Goal: Task Accomplishment & Management: Use online tool/utility

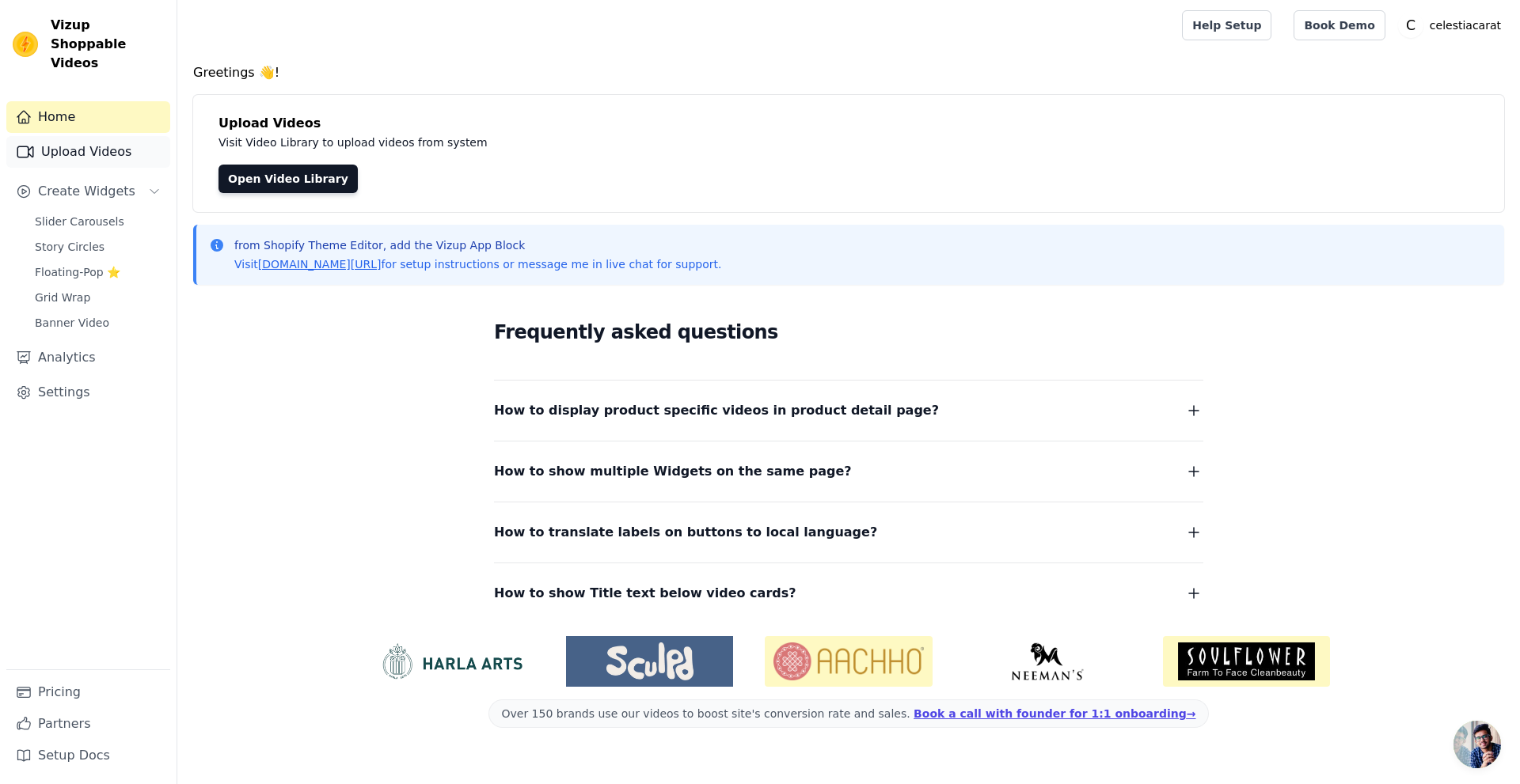
click at [91, 137] on link "Upload Videos" at bounding box center [88, 152] width 164 height 31
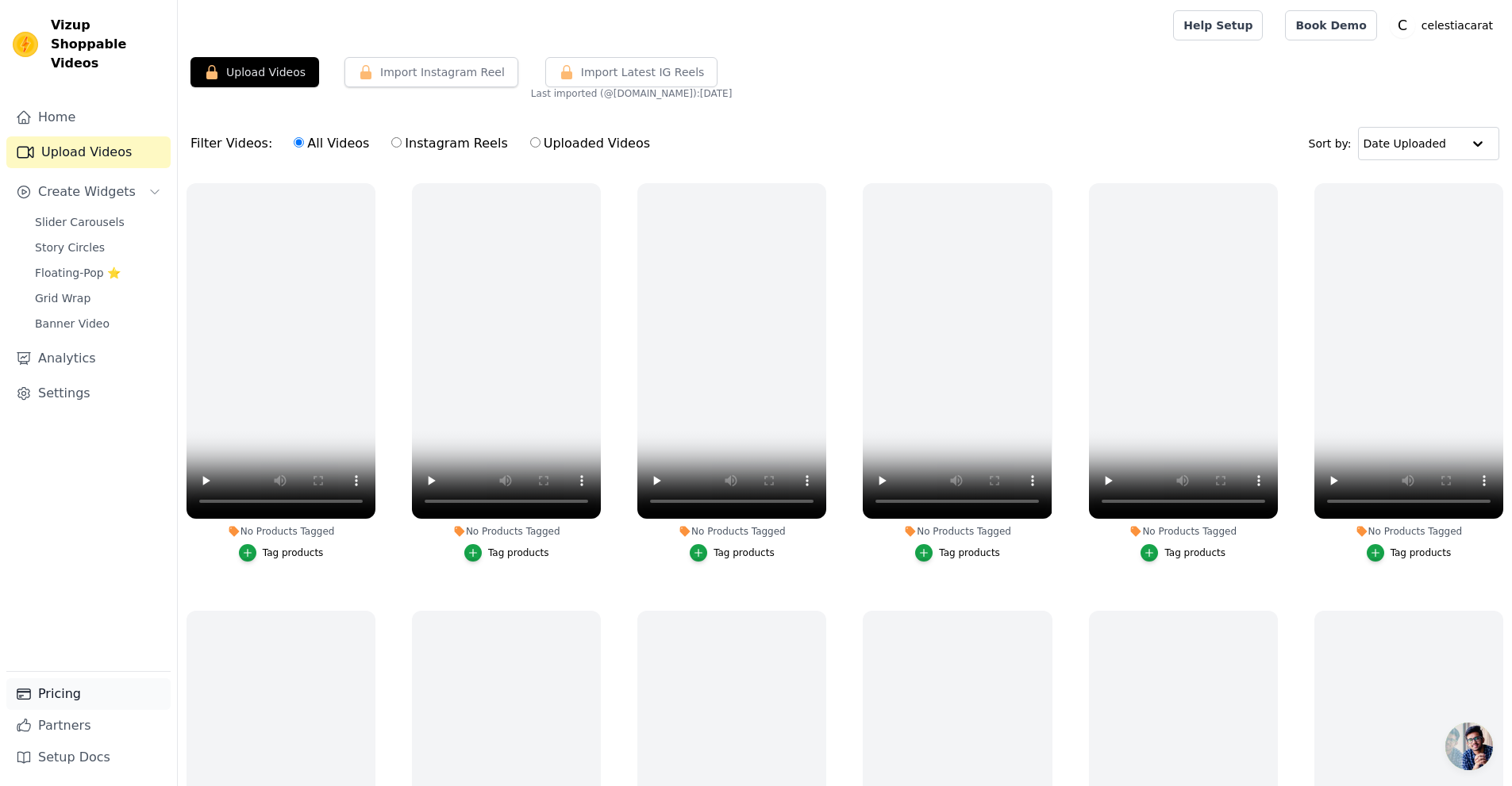
click at [70, 686] on link "Pricing" at bounding box center [88, 694] width 164 height 31
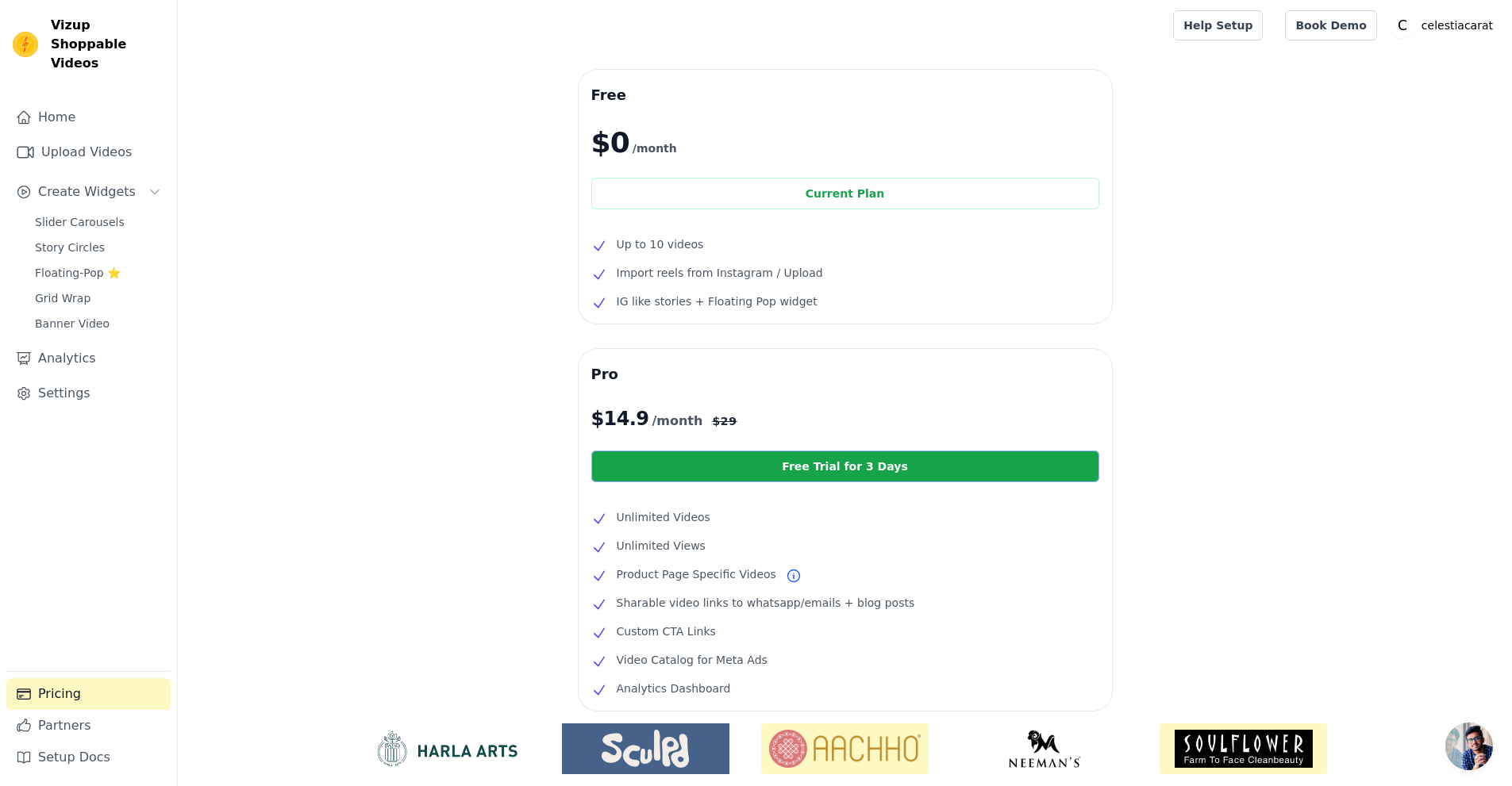
click at [795, 469] on link "Free Trial for 3 Days" at bounding box center [845, 466] width 508 height 31
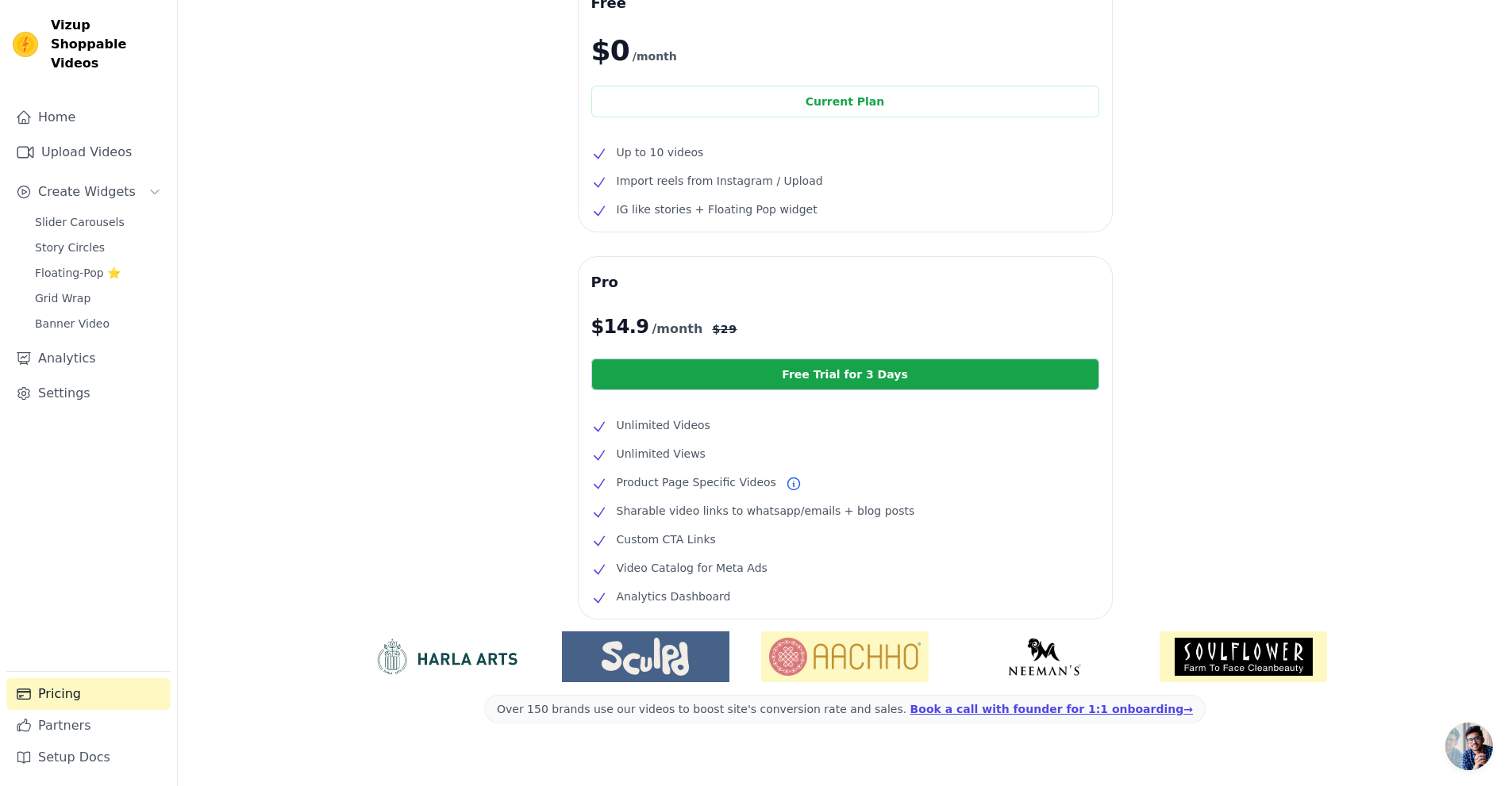
scroll to position [120, 0]
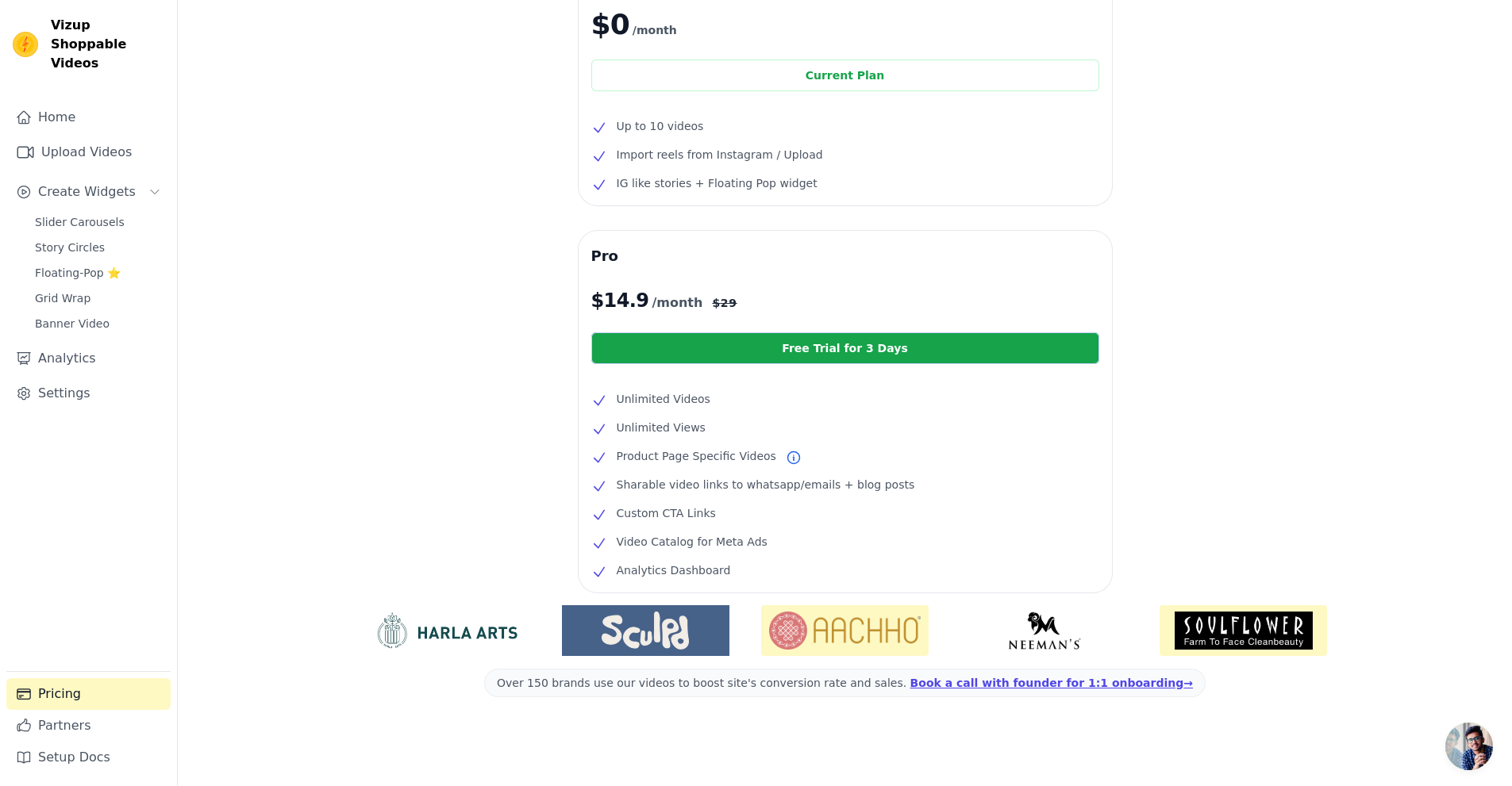
click at [606, 297] on span "$ 14.9" at bounding box center [620, 301] width 58 height 25
drag, startPoint x: 606, startPoint y: 297, endPoint x: 647, endPoint y: 297, distance: 41.0
click at [647, 297] on p "$ 14.9 /month $ 29" at bounding box center [845, 301] width 508 height 25
click at [824, 296] on p "$ 14.9 /month $ 29" at bounding box center [845, 301] width 508 height 25
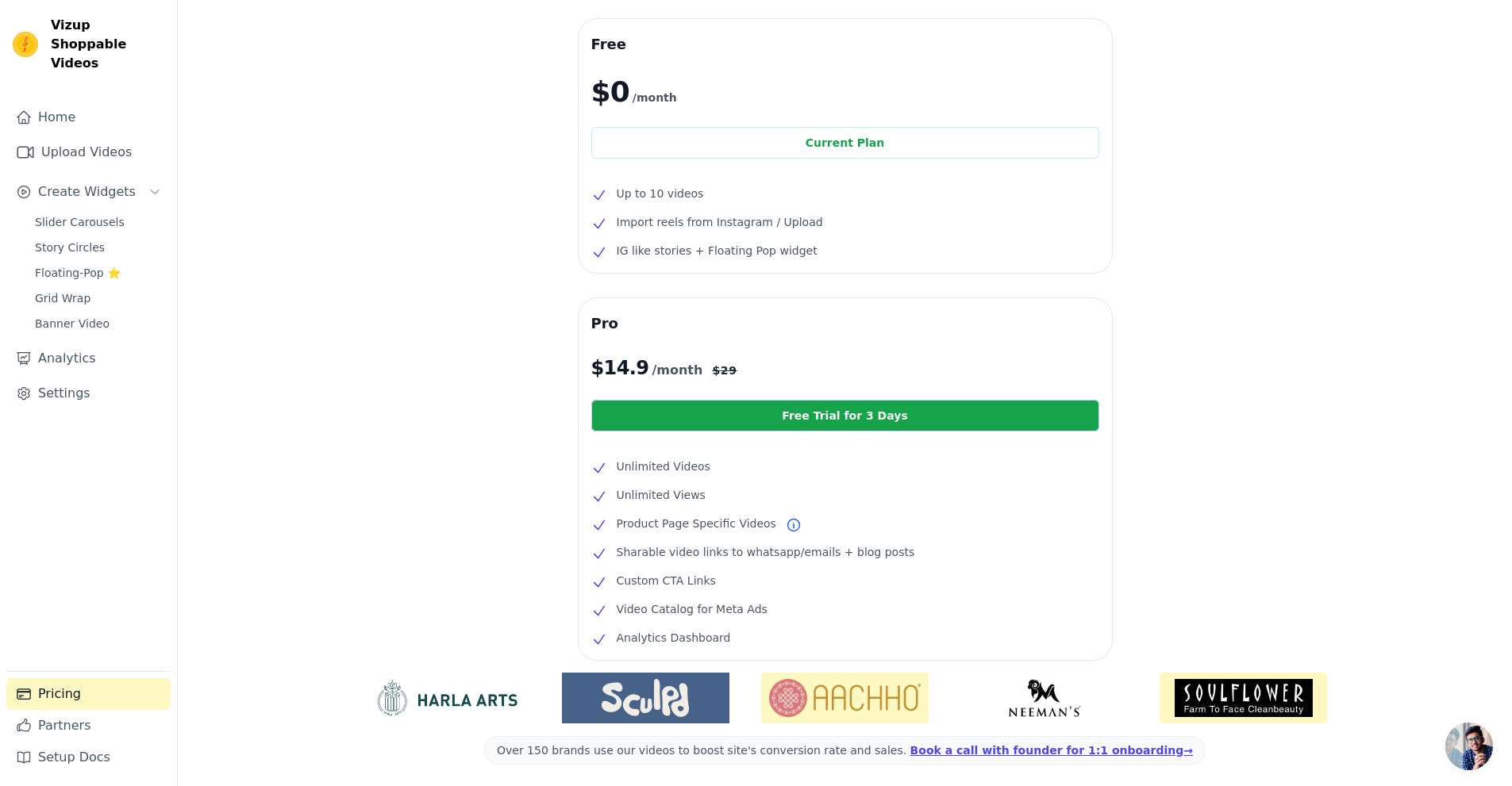
scroll to position [0, 0]
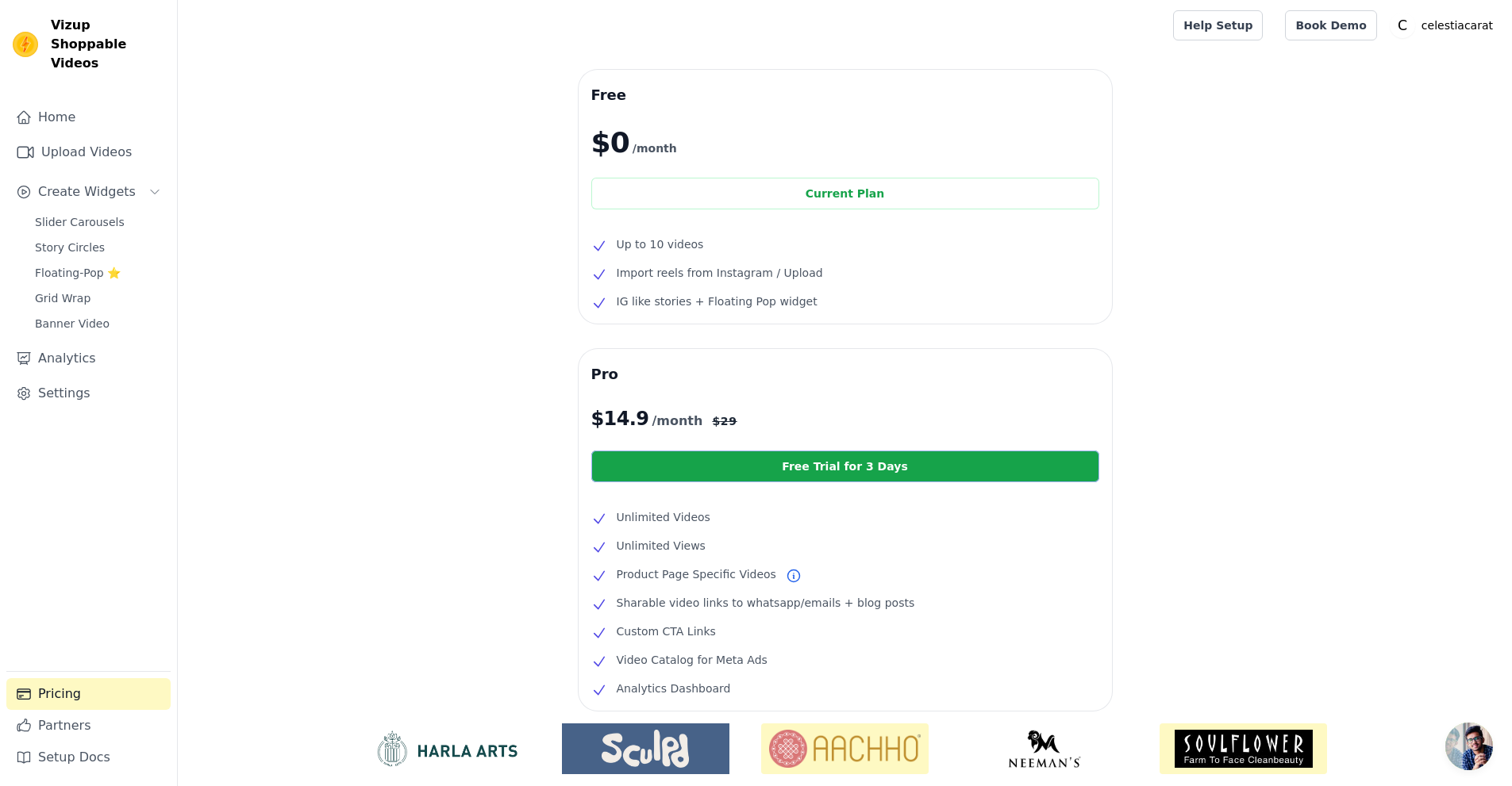
click at [828, 474] on link "Free Trial for 3 Days" at bounding box center [845, 466] width 508 height 31
click at [71, 214] on span "Slider Carousels" at bounding box center [80, 222] width 90 height 16
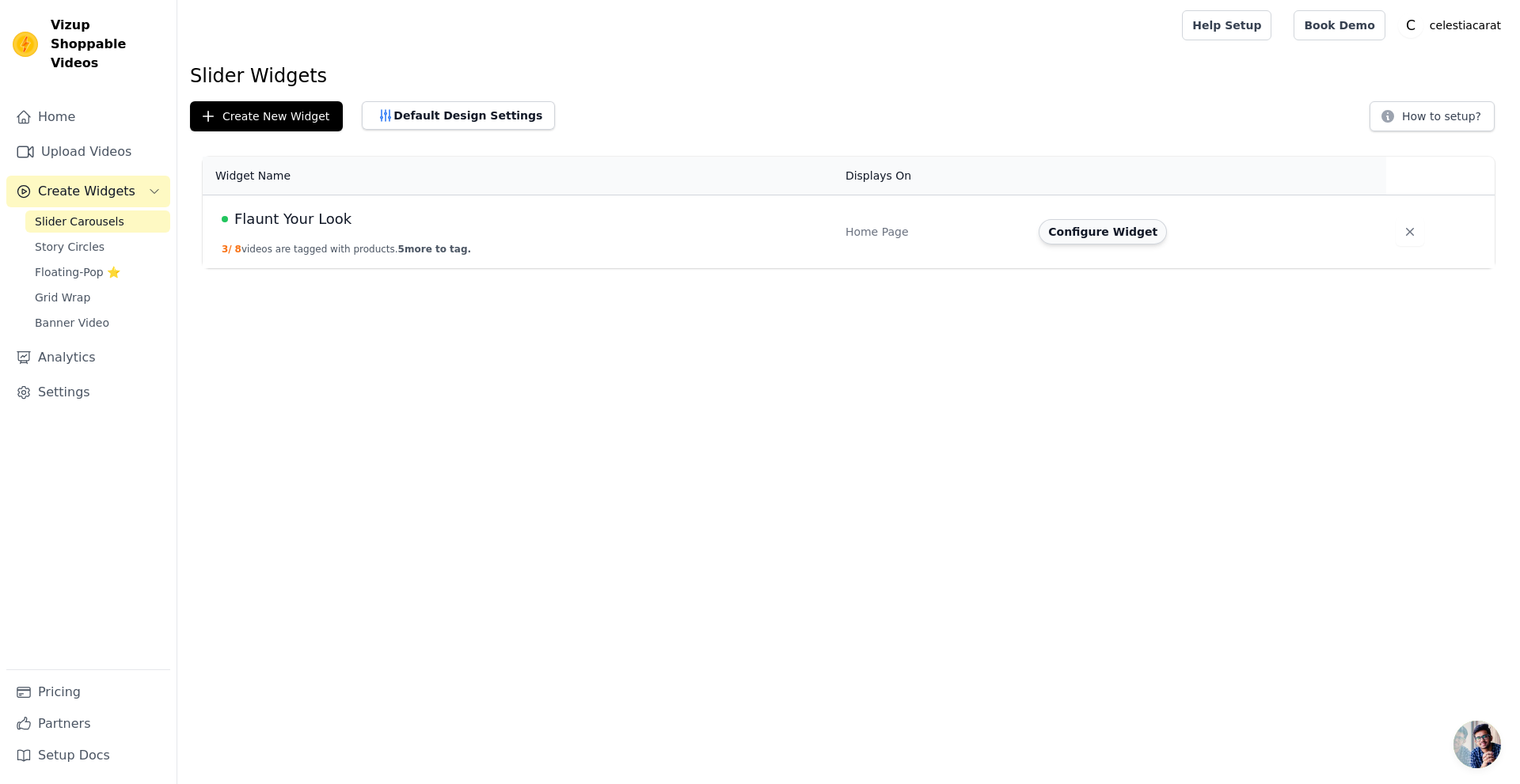
click at [1081, 227] on button "Configure Widget" at bounding box center [1102, 232] width 128 height 25
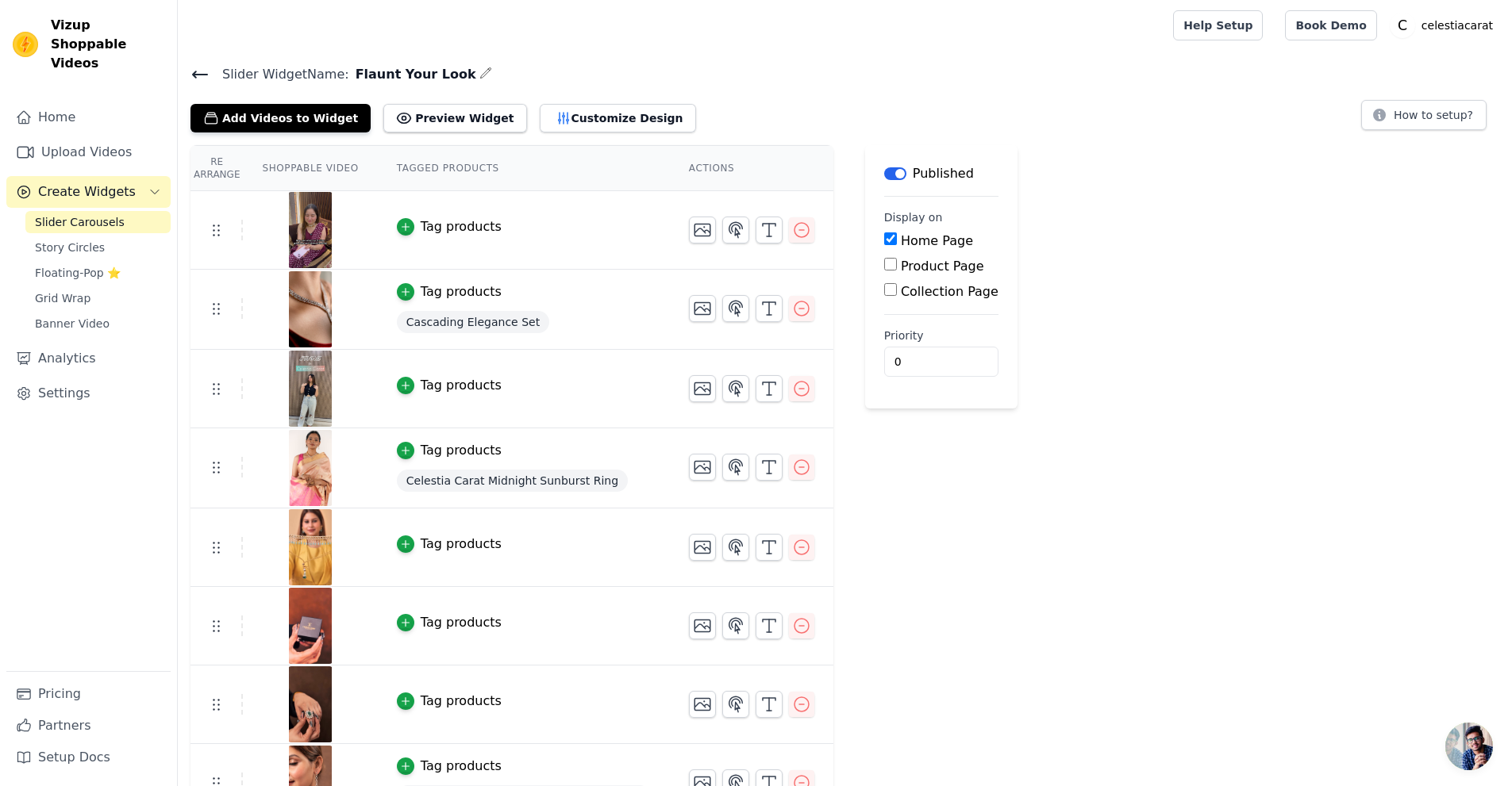
click at [904, 269] on label "Product Page" at bounding box center [942, 266] width 83 height 15
click at [897, 269] on input "Product Page" at bounding box center [890, 264] width 13 height 13
checkbox input "true"
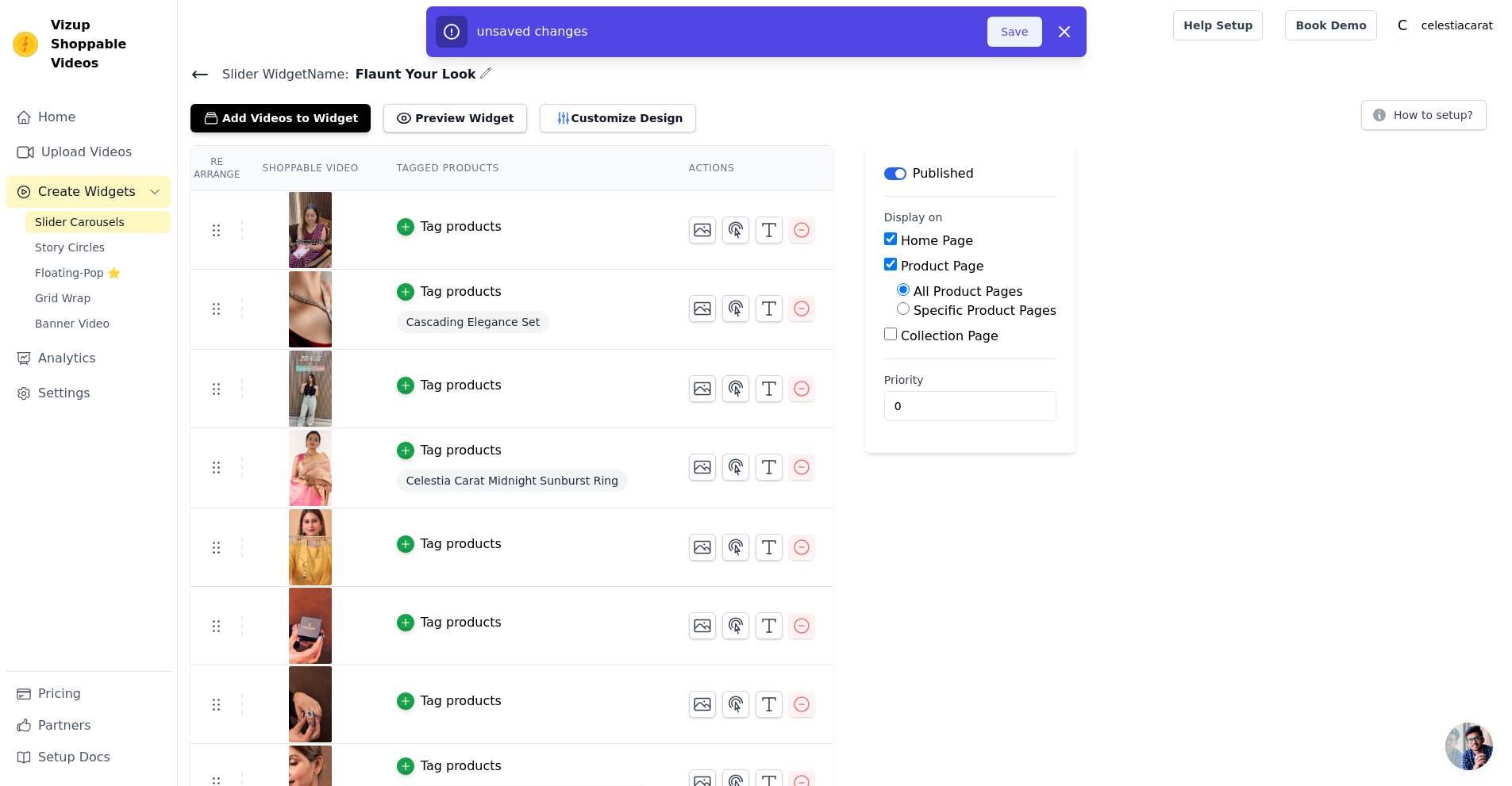
click at [1008, 36] on button "Save" at bounding box center [1014, 31] width 54 height 30
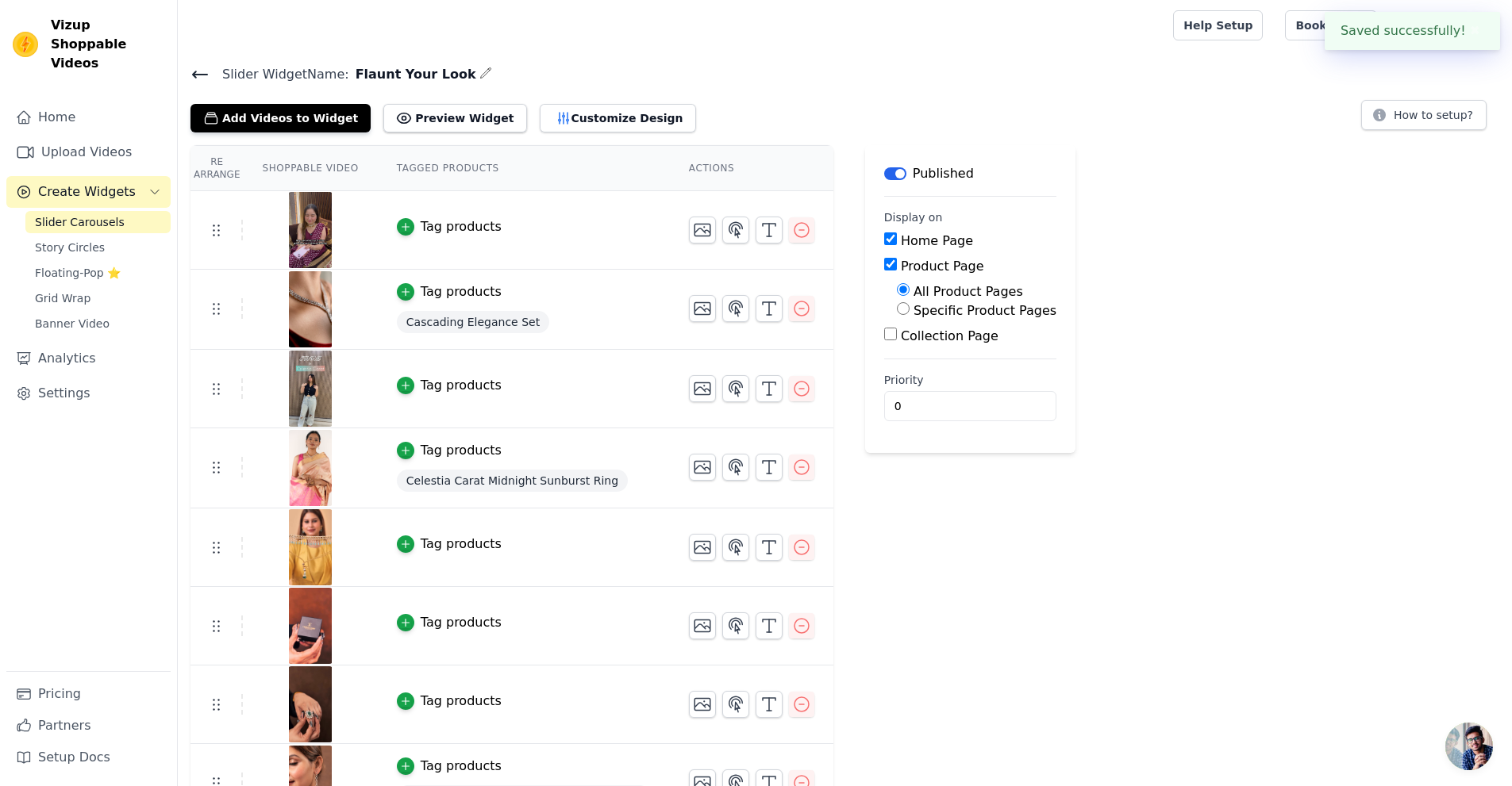
click at [106, 214] on span "Slider Carousels" at bounding box center [80, 222] width 90 height 16
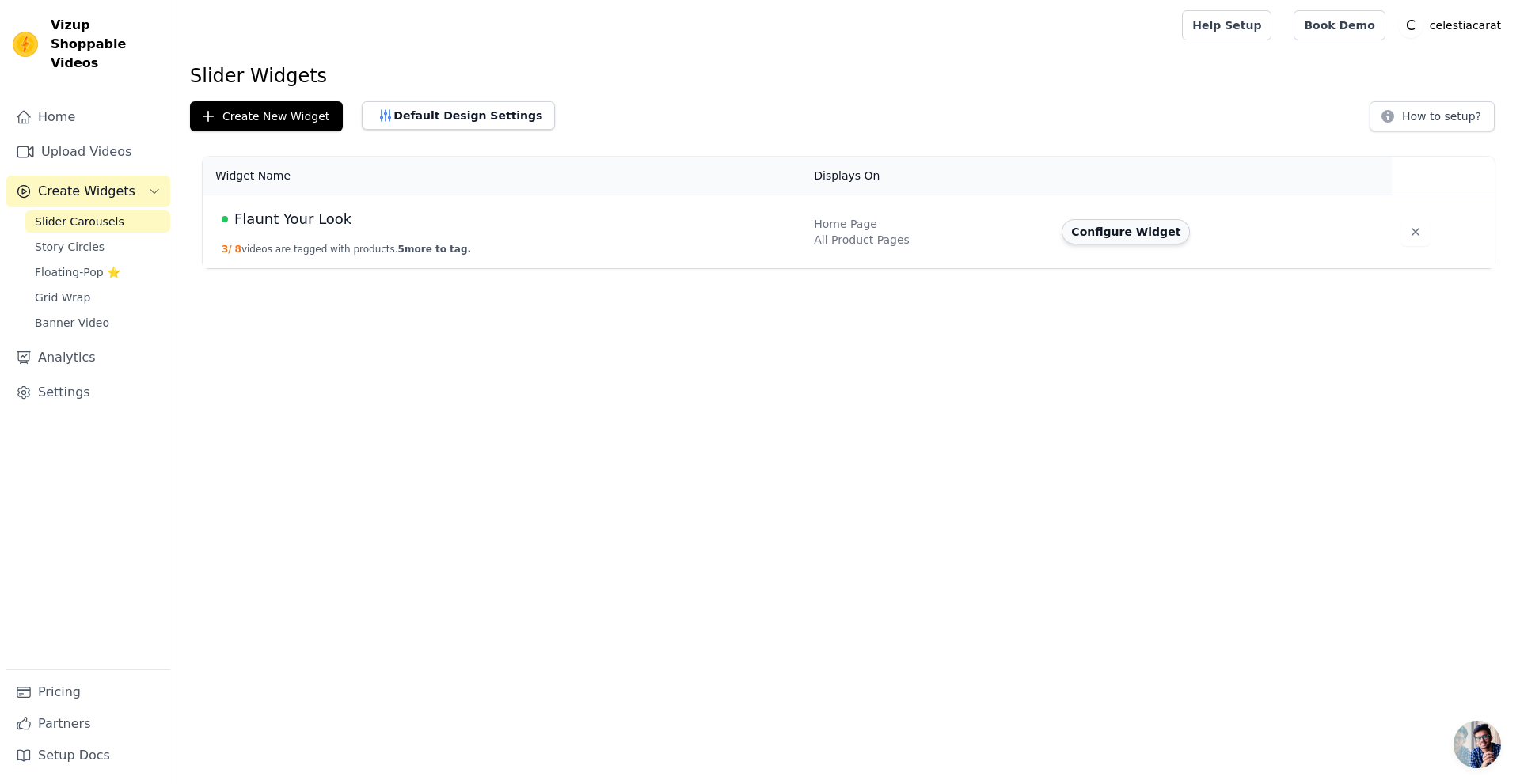
click at [1075, 232] on button "Configure Widget" at bounding box center [1126, 232] width 128 height 25
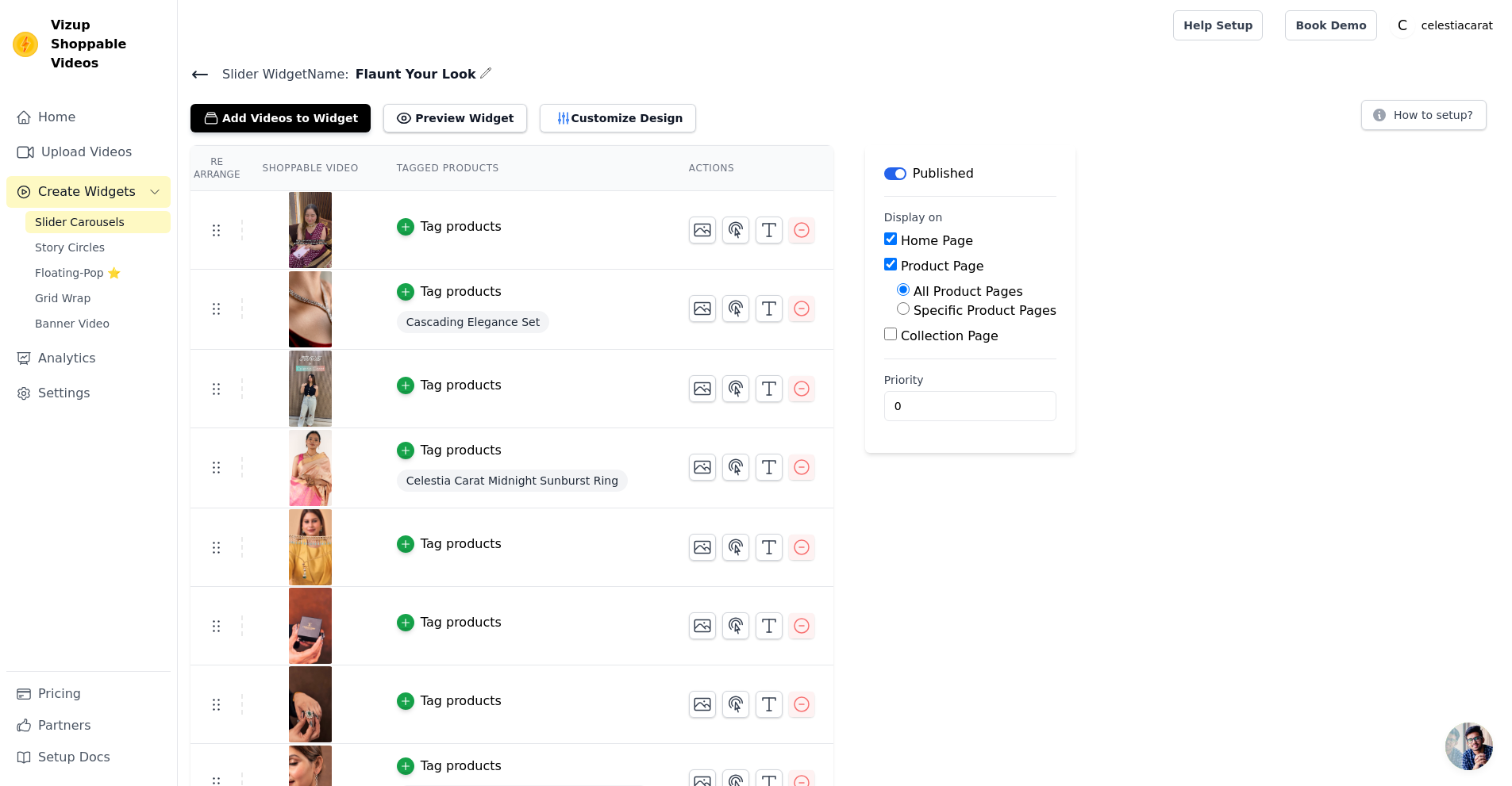
click at [479, 71] on icon "button" at bounding box center [485, 72] width 13 height 13
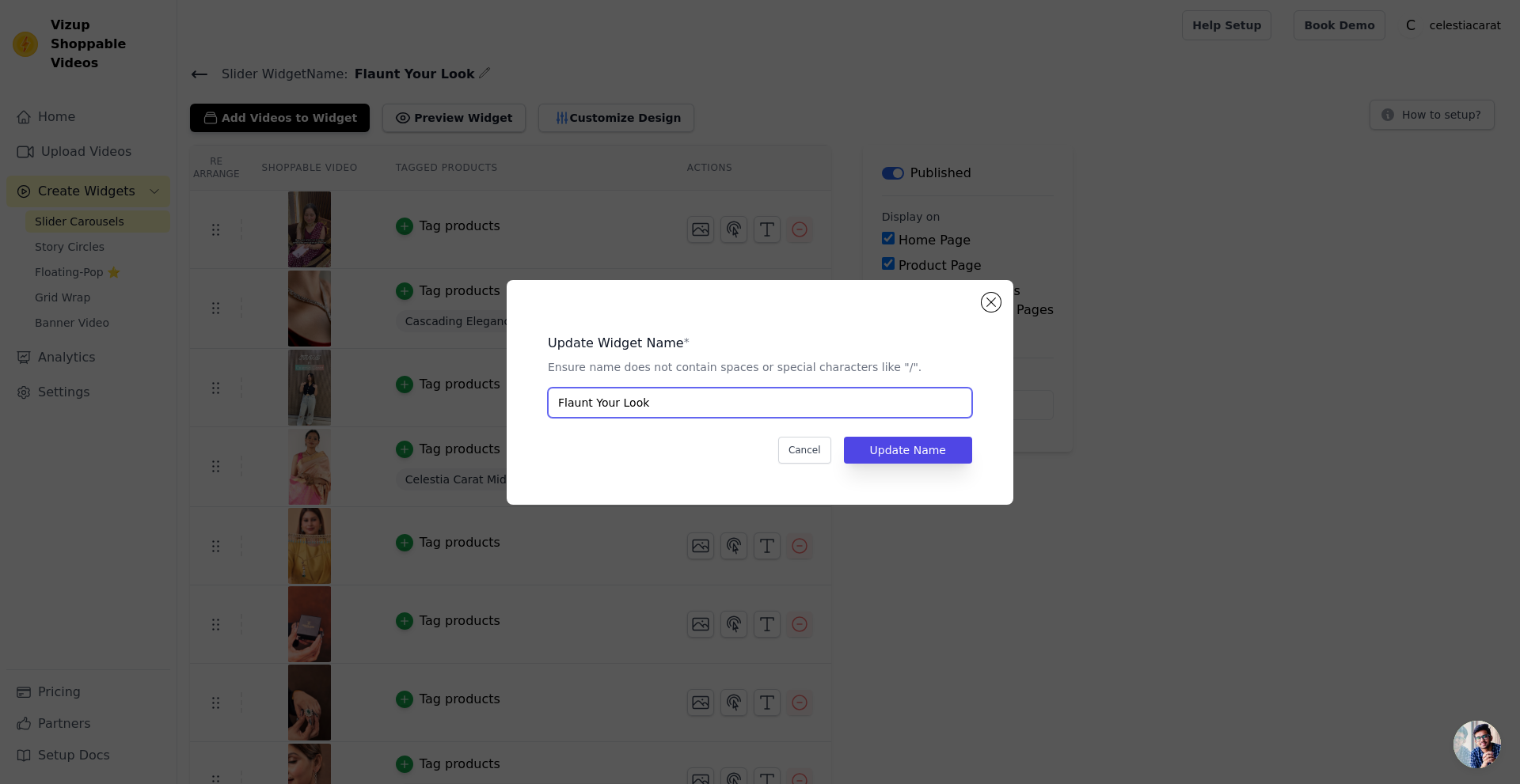
click at [675, 397] on input "Flaunt Your Look" at bounding box center [760, 403] width 424 height 30
click at [815, 456] on button "Cancel" at bounding box center [805, 451] width 53 height 27
